Goal: Find specific page/section: Find specific page/section

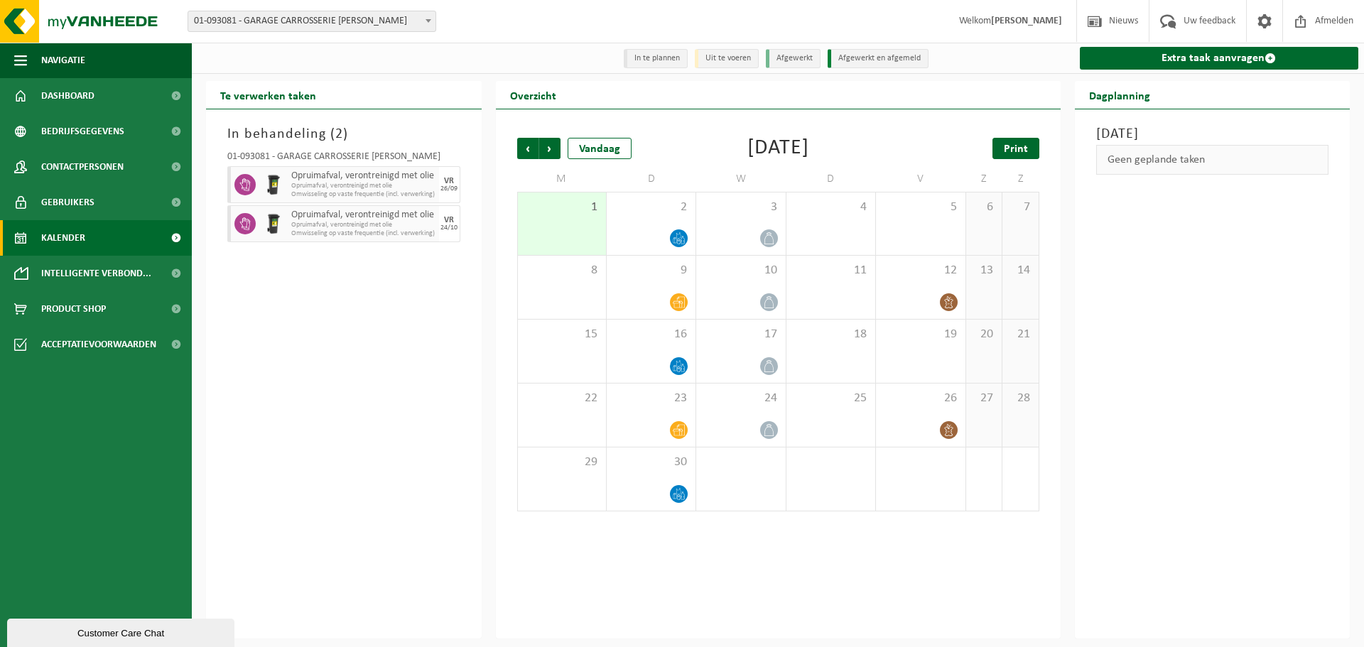
click at [1020, 153] on span "Print" at bounding box center [1016, 148] width 24 height 11
click at [85, 302] on span "Product Shop" at bounding box center [73, 309] width 65 height 36
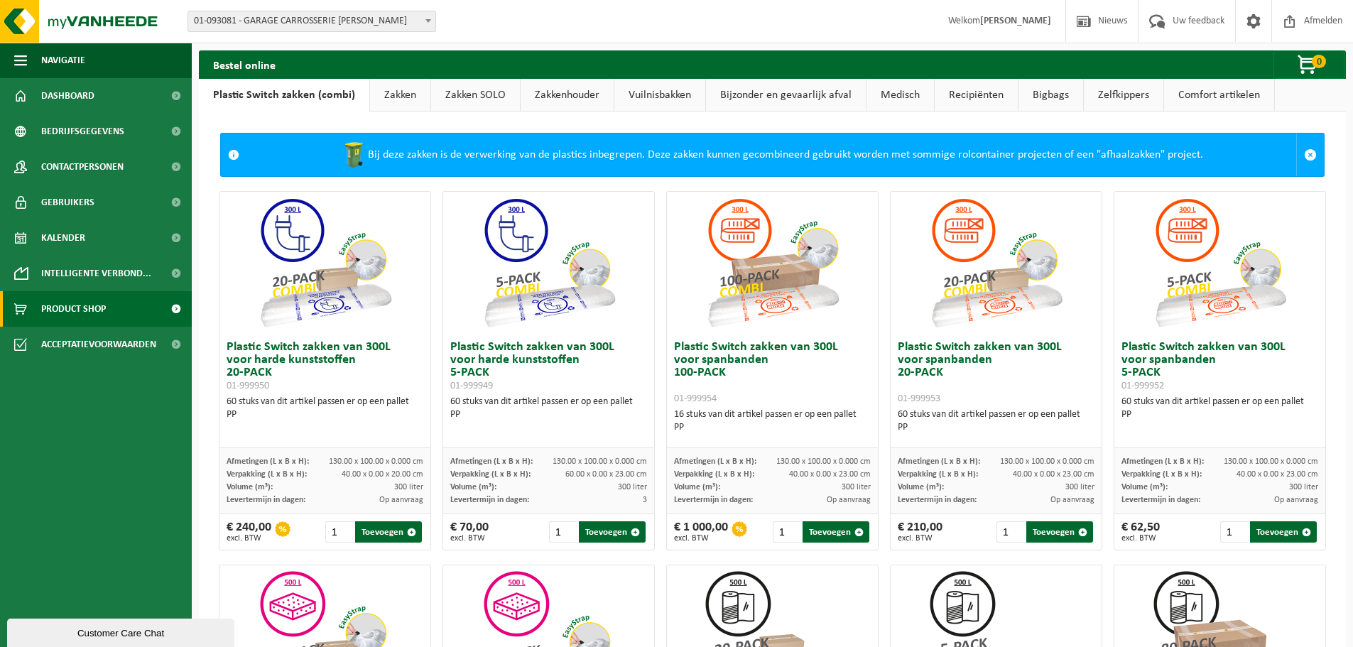
click at [1217, 96] on link "Comfort artikelen" at bounding box center [1219, 95] width 110 height 33
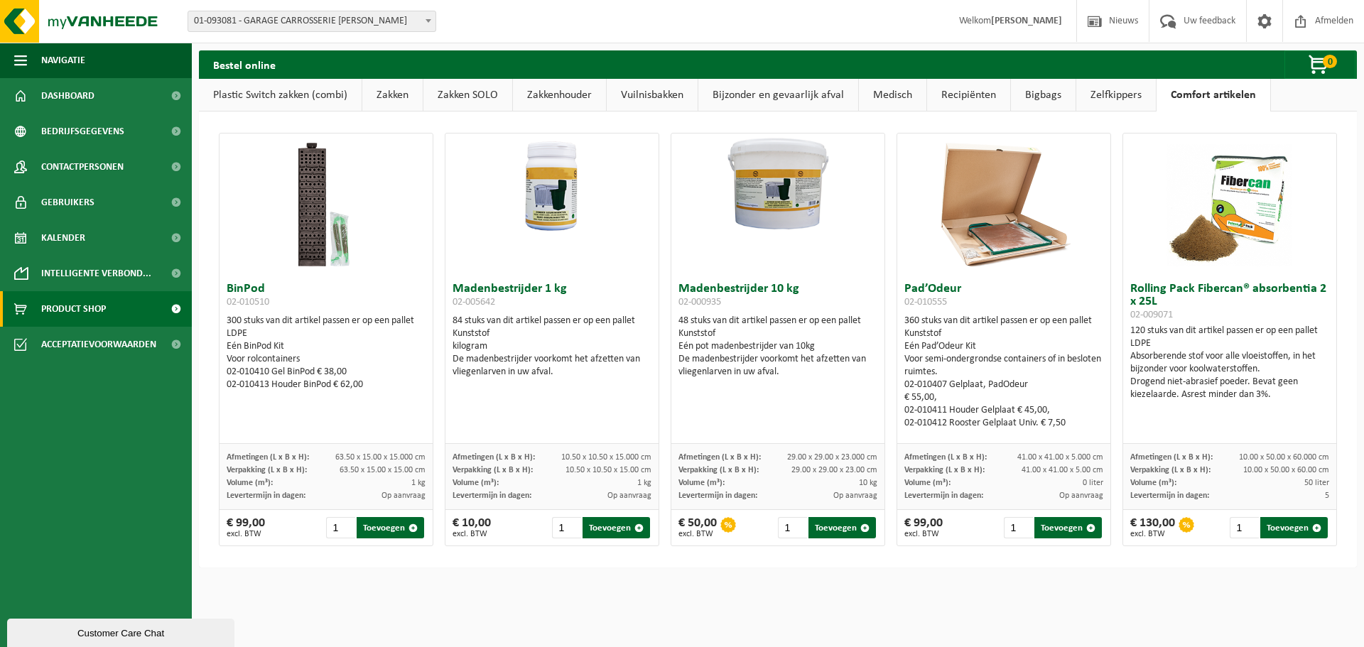
click at [451, 602] on html "Vestiging: 01-093081 - GARAGE CARROSSERIE ANTOINE - GERAARDSBERGEN 01-093081 - …" at bounding box center [682, 323] width 1364 height 647
click at [1109, 289] on div "BinPod 02-010510 300 stuks van dit artikel passen er op een pallet LDPE Eén Bin…" at bounding box center [777, 340] width 1129 height 428
click at [1097, 96] on link "Zelfkippers" at bounding box center [1116, 95] width 80 height 33
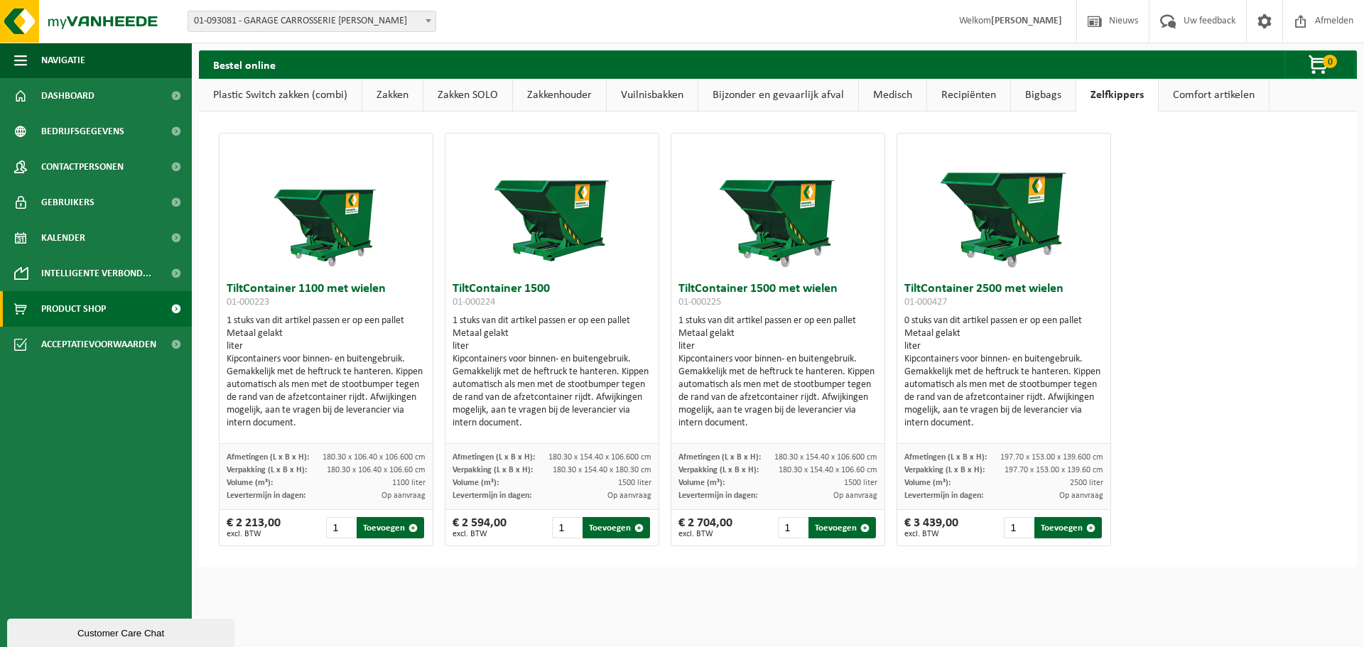
click at [1036, 97] on link "Bigbags" at bounding box center [1043, 95] width 65 height 33
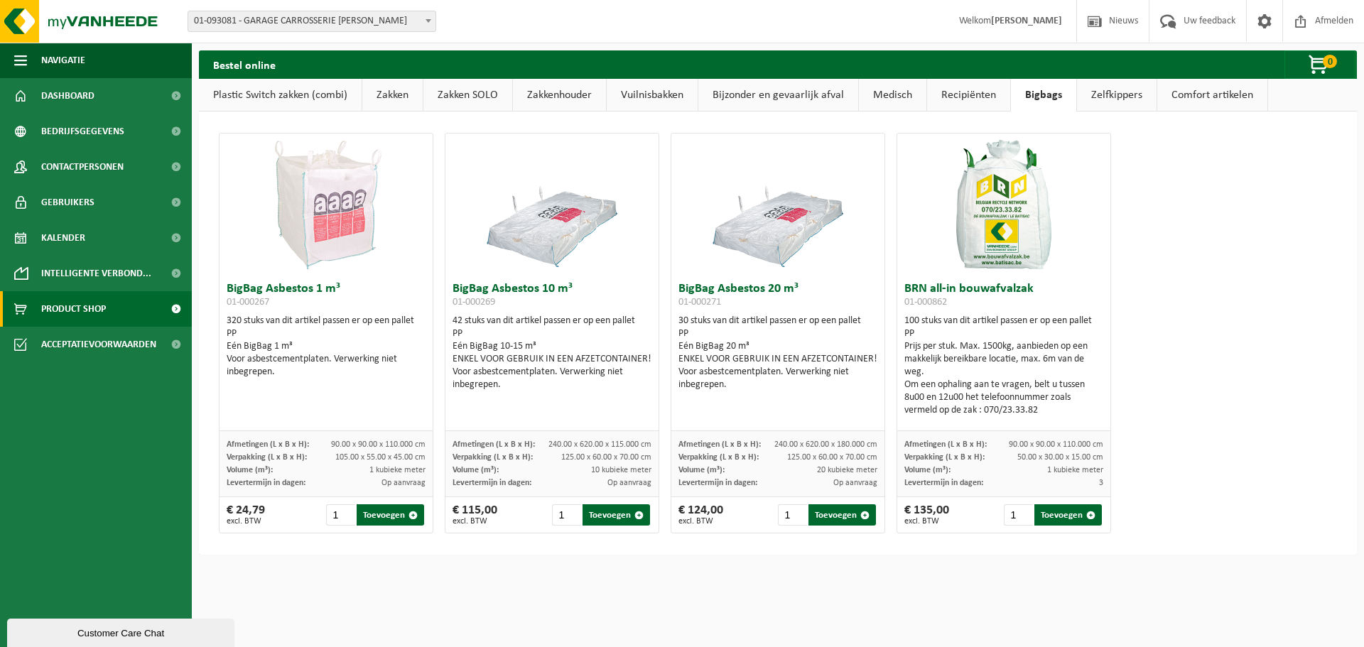
click at [973, 98] on link "Recipiënten" at bounding box center [968, 95] width 83 height 33
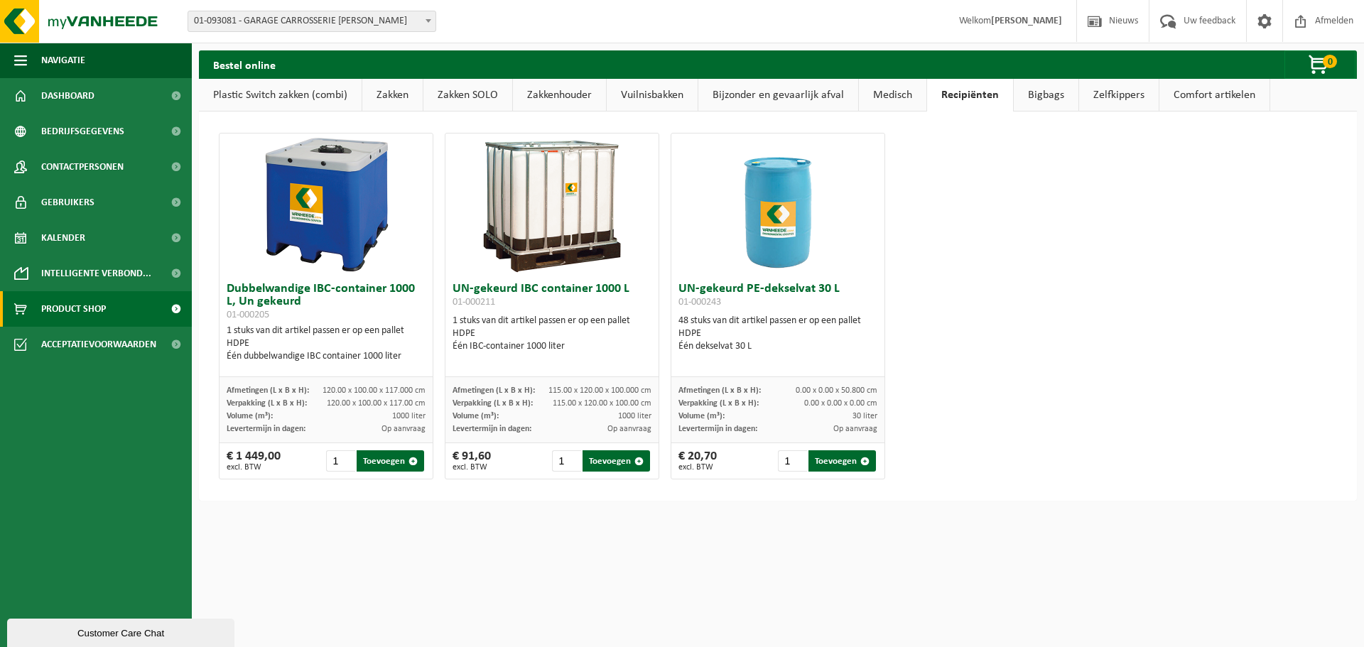
click at [869, 99] on link "Medisch" at bounding box center [892, 95] width 67 height 33
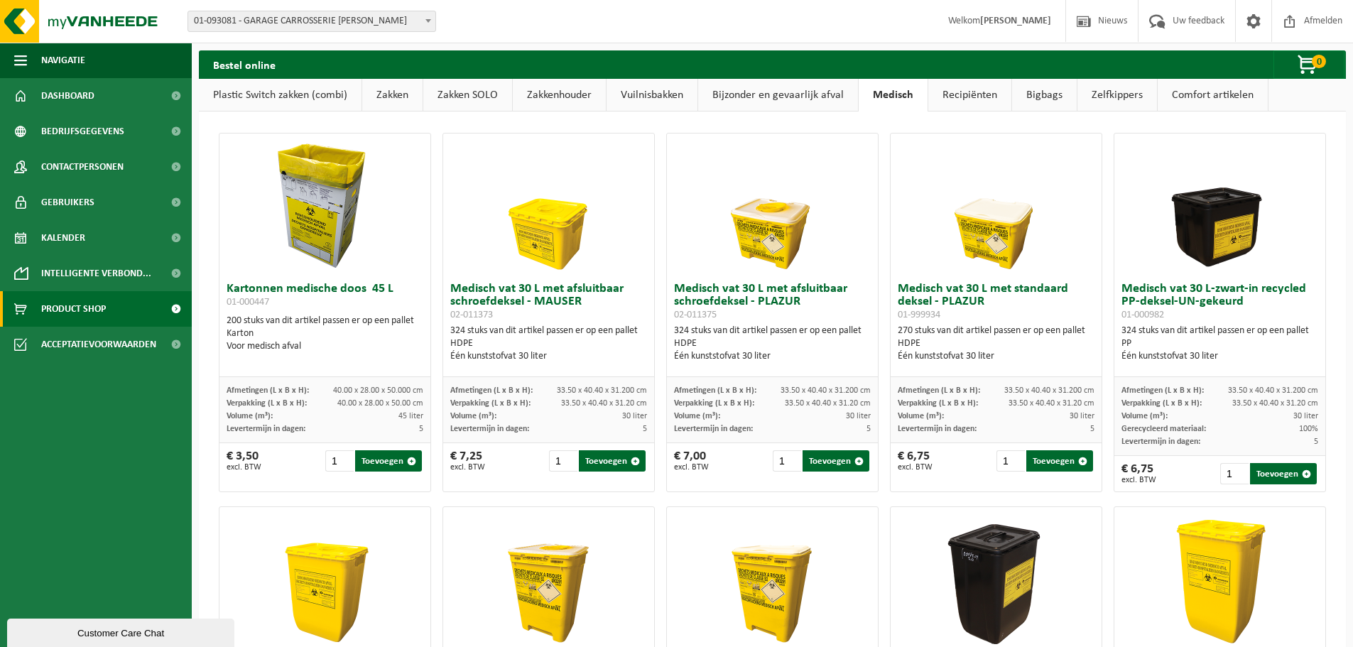
click at [834, 87] on link "Bijzonder en gevaarlijk afval" at bounding box center [778, 95] width 160 height 33
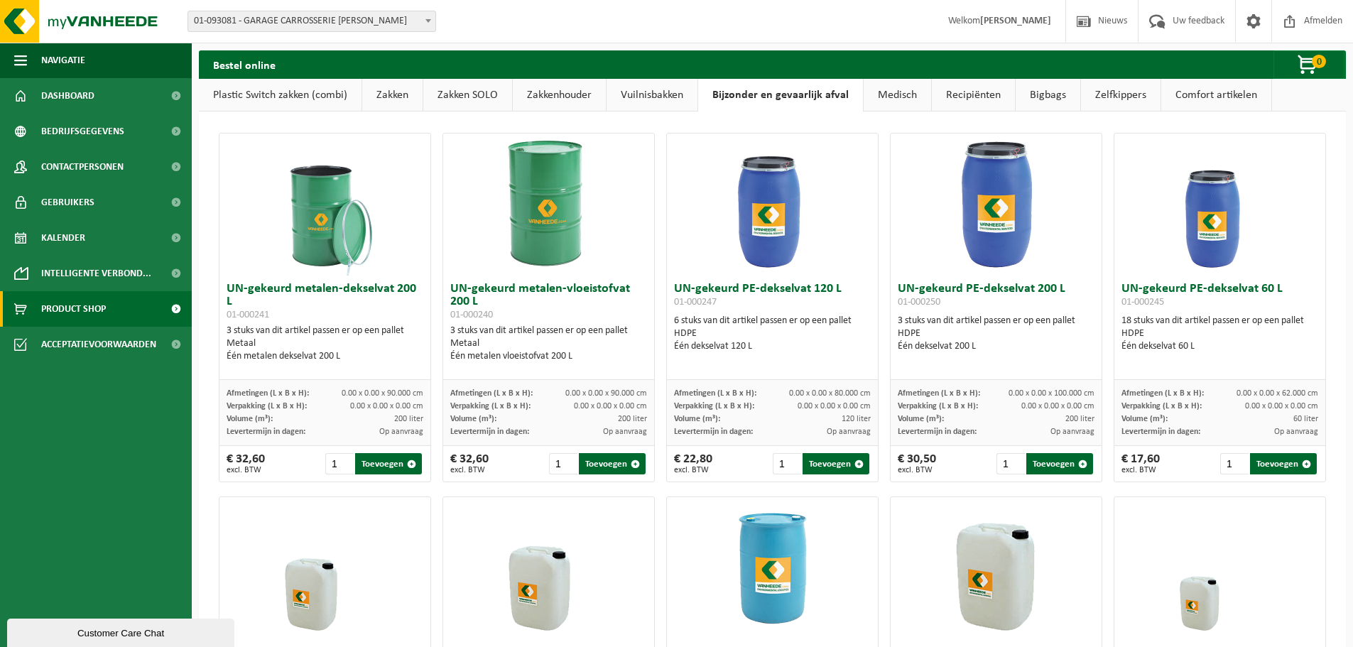
click at [635, 87] on link "Vuilnisbakken" at bounding box center [652, 95] width 91 height 33
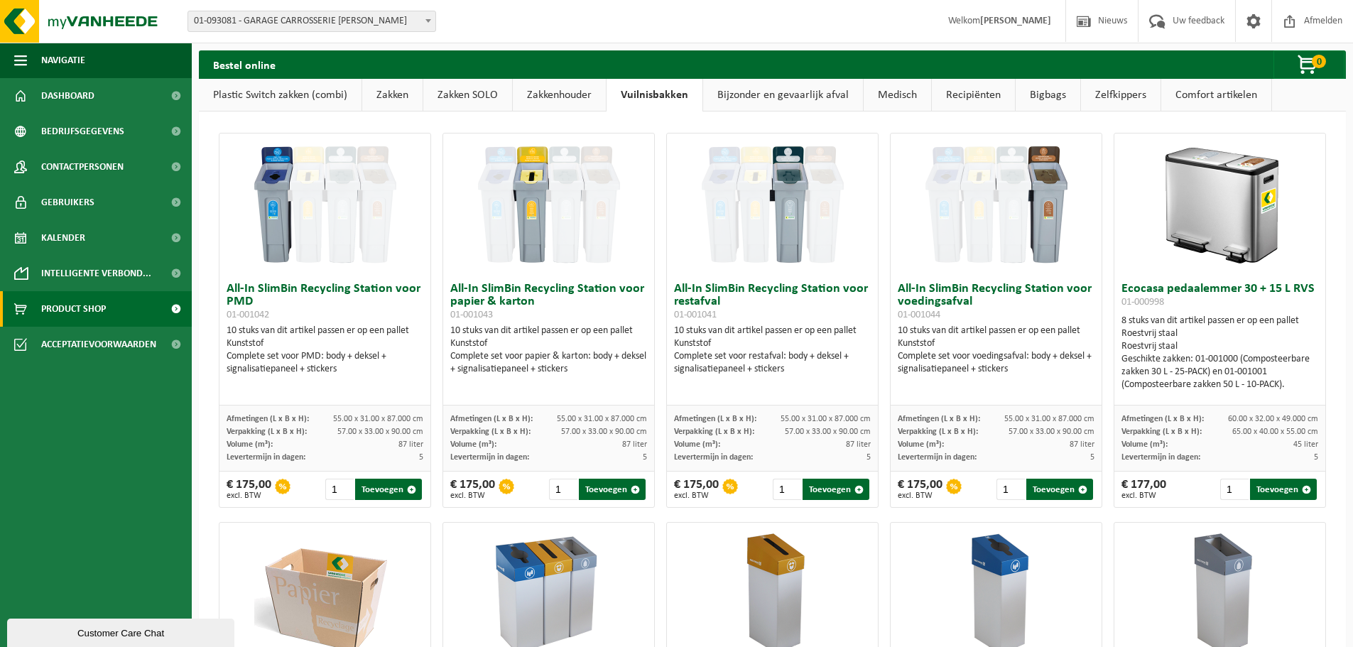
drag, startPoint x: 601, startPoint y: 95, endPoint x: 501, endPoint y: 97, distance: 99.5
click at [600, 95] on link "Zakkenhouder" at bounding box center [559, 95] width 93 height 33
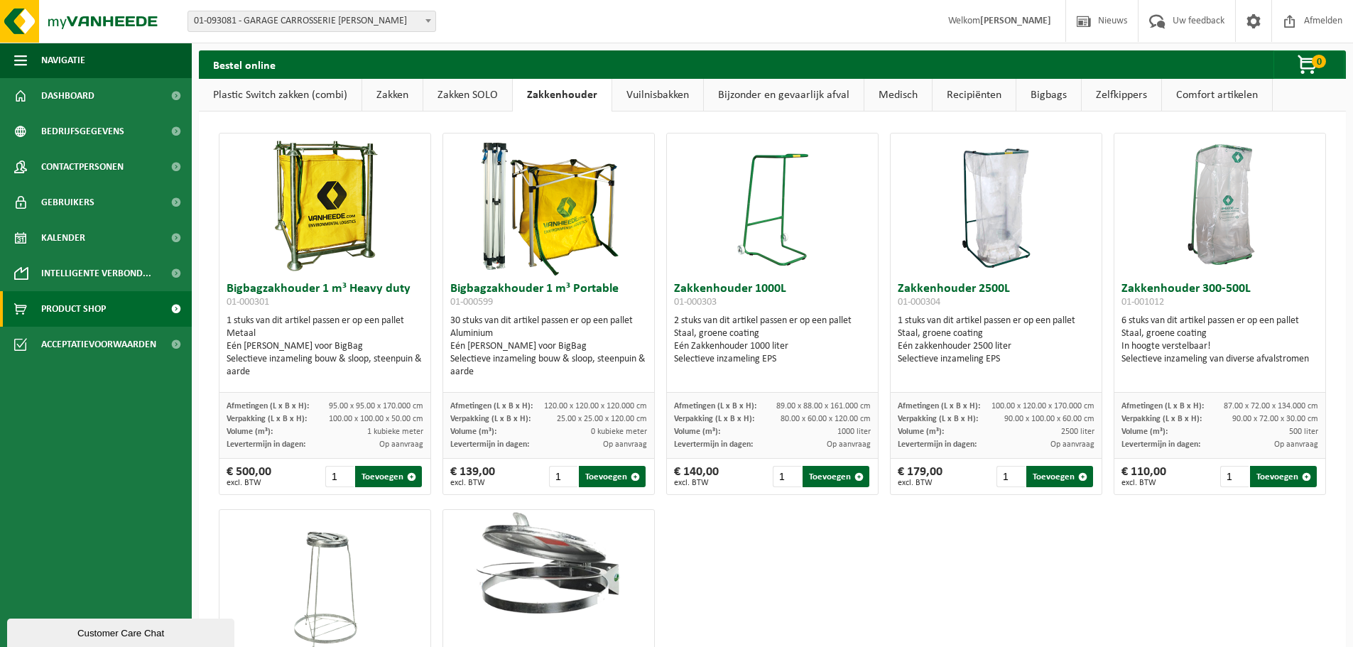
click at [447, 97] on link "Zakken SOLO" at bounding box center [467, 95] width 89 height 33
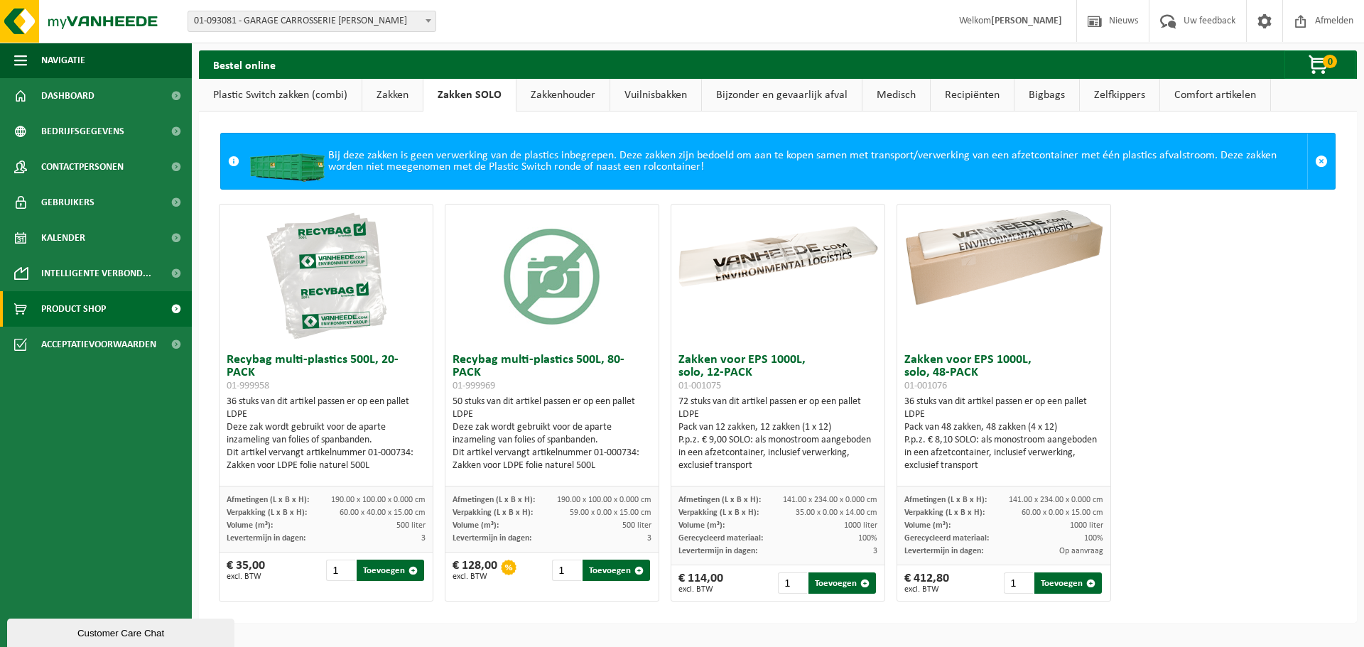
click at [369, 96] on link "Zakken" at bounding box center [392, 95] width 60 height 33
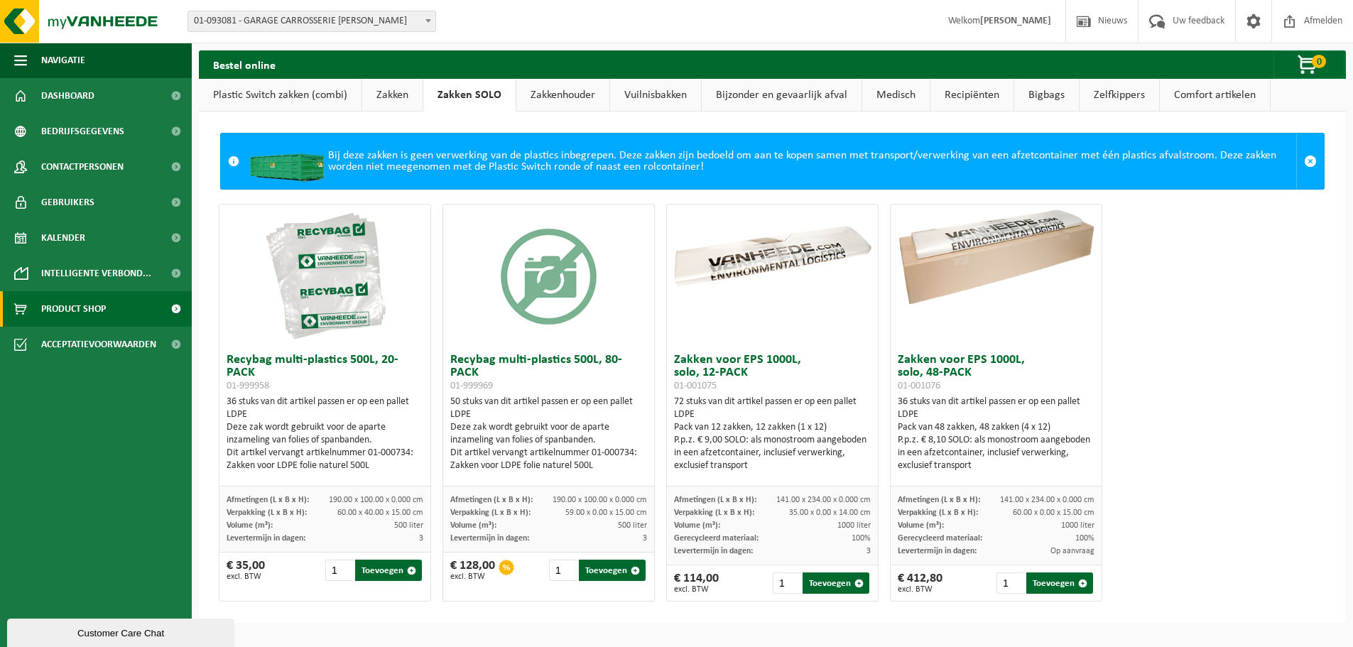
click at [281, 96] on link "Plastic Switch zakken (combi)" at bounding box center [280, 95] width 163 height 33
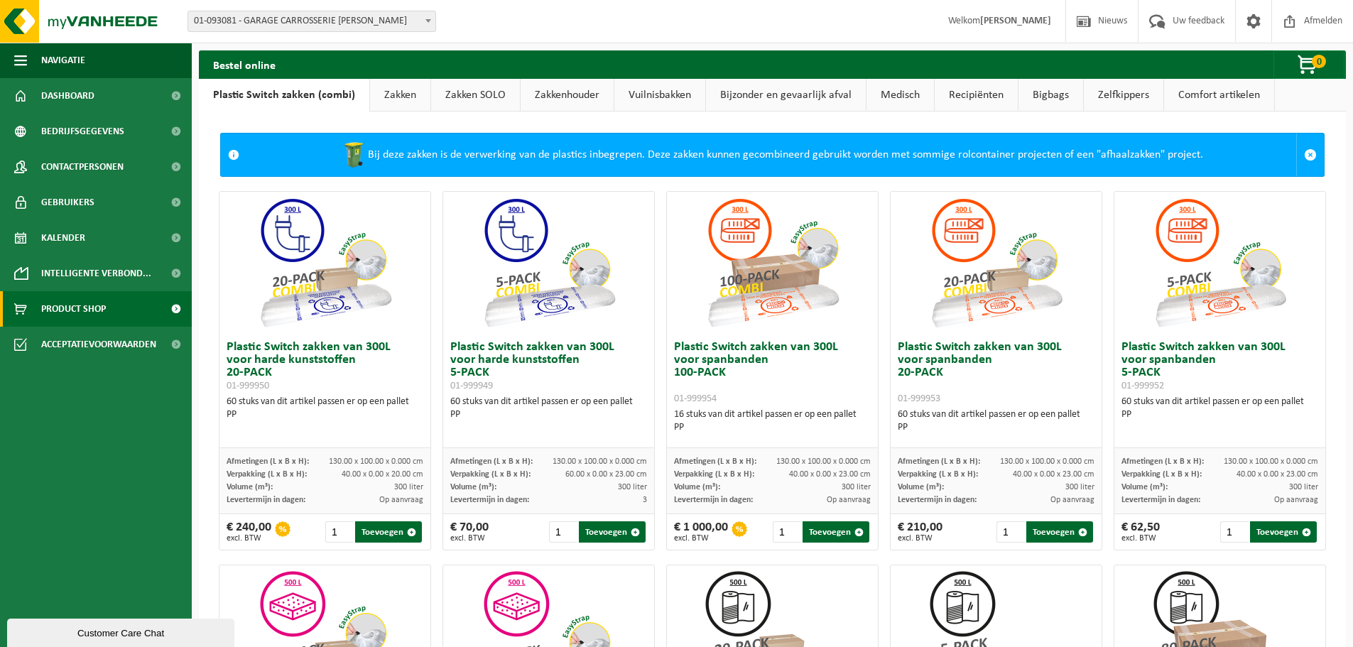
click at [1006, 21] on strong "[PERSON_NAME]" at bounding box center [1015, 21] width 71 height 11
click at [89, 139] on span "Bedrijfsgegevens" at bounding box center [82, 132] width 83 height 36
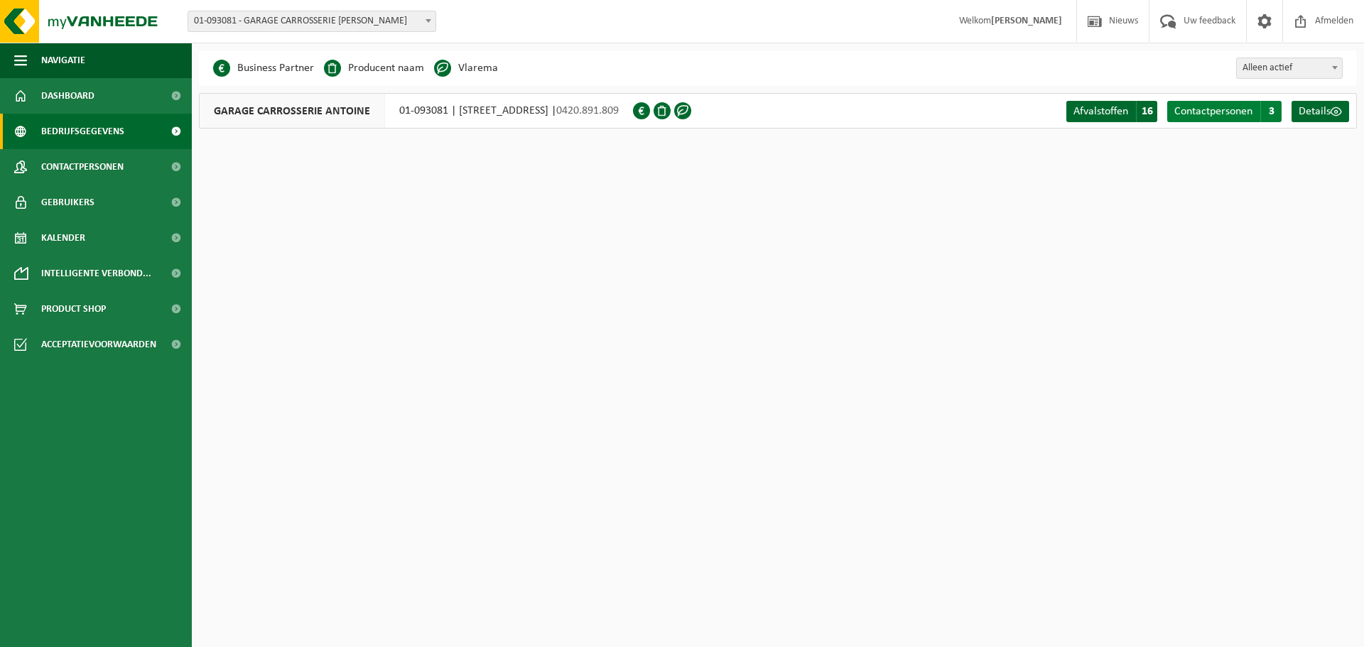
click at [1208, 111] on span "Contactpersonen" at bounding box center [1213, 111] width 78 height 11
click at [1089, 109] on span "Afvalstoffen" at bounding box center [1100, 111] width 55 height 11
